Goal: Task Accomplishment & Management: Use online tool/utility

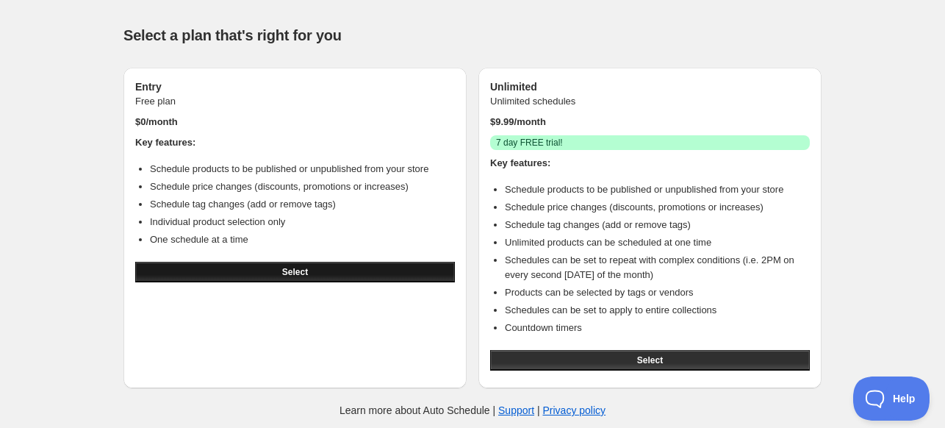
click at [290, 273] on span "Select" at bounding box center [295, 272] width 26 height 12
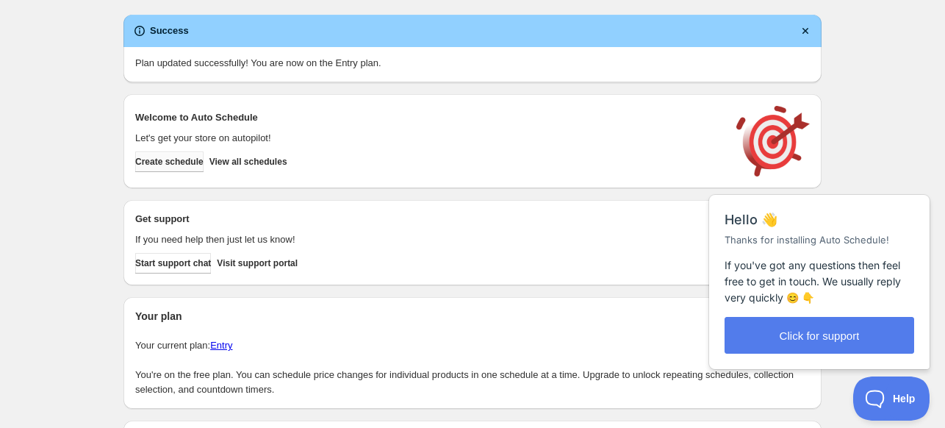
click at [171, 160] on span "Create schedule" at bounding box center [169, 162] width 68 height 12
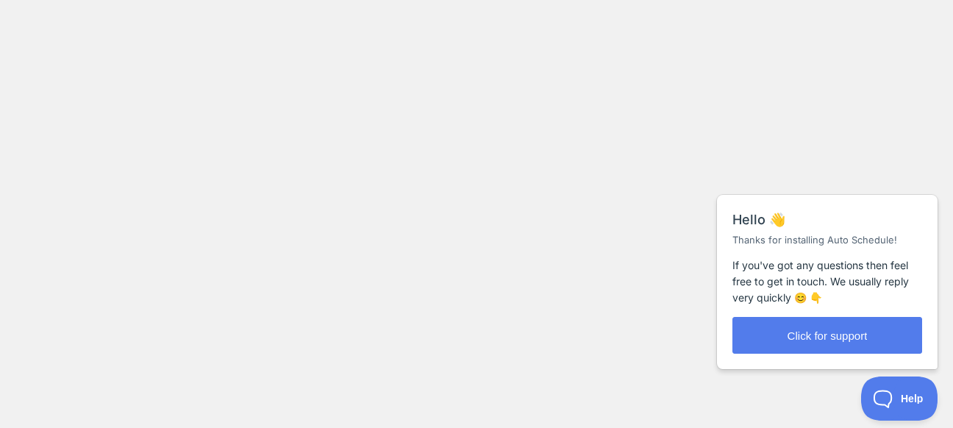
click at [394, 106] on body at bounding box center [476, 214] width 953 height 428
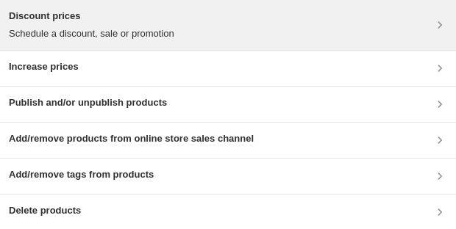
click at [179, 35] on div "Discount prices Schedule a discount, sale or promotion" at bounding box center [228, 25] width 438 height 32
